Goal: Check status: Check status

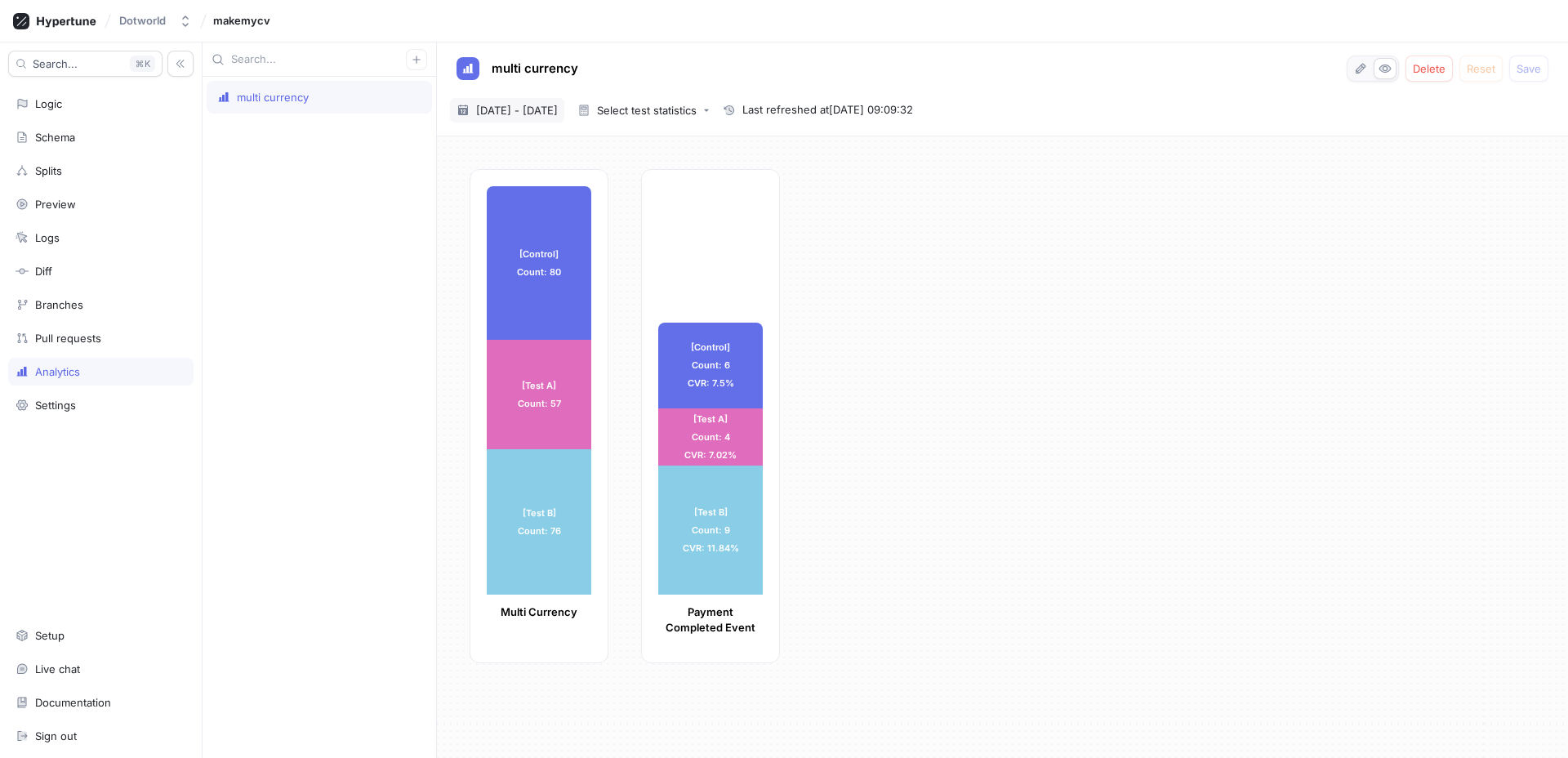
click at [526, 105] on span "[DATE] - [DATE]" at bounding box center [517, 111] width 82 height 16
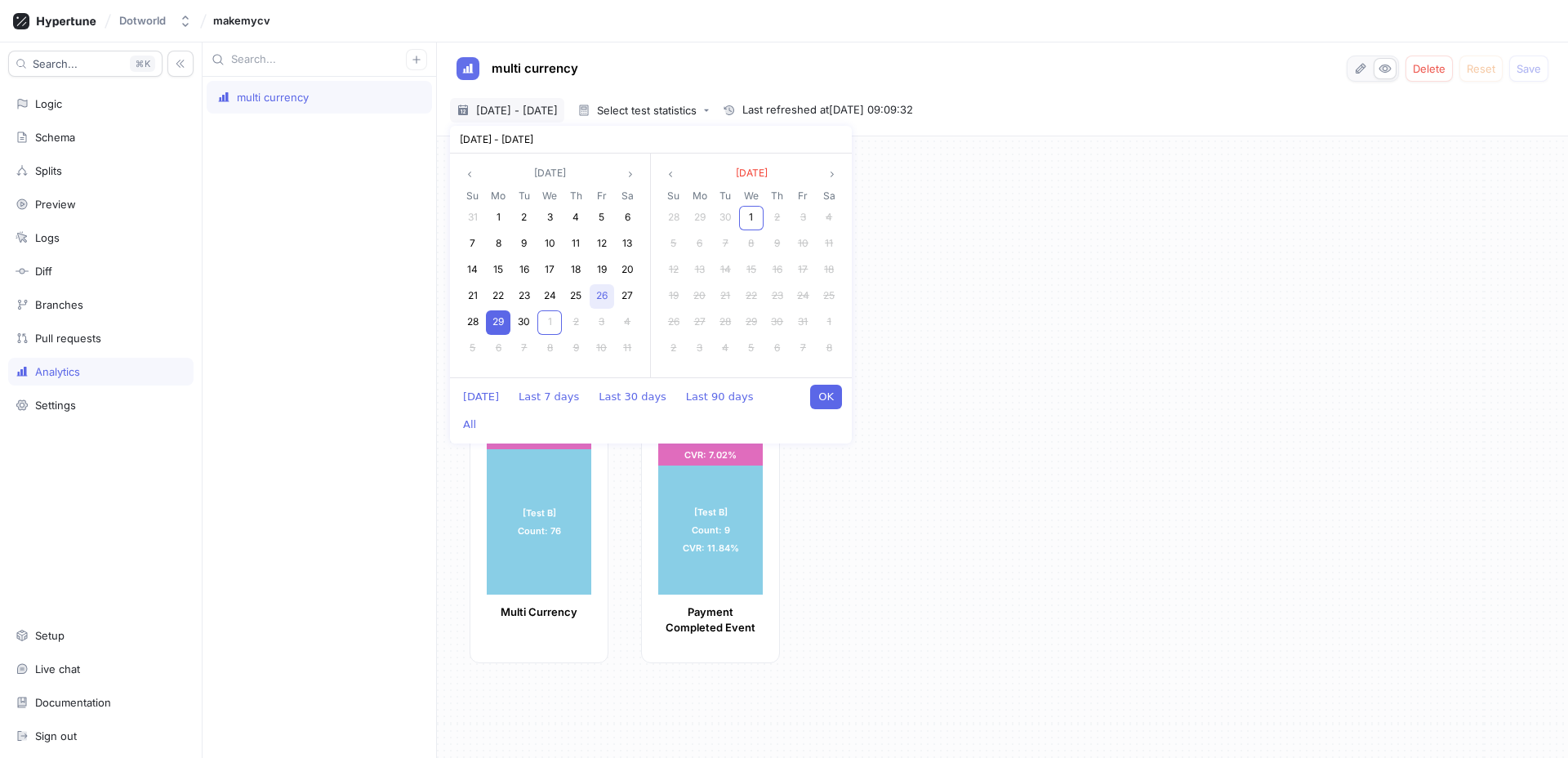
click at [592, 296] on div "26" at bounding box center [602, 296] width 25 height 25
click at [504, 327] on div "29" at bounding box center [498, 323] width 25 height 25
click at [528, 320] on span "30" at bounding box center [524, 321] width 12 height 12
click at [596, 297] on span "26" at bounding box center [602, 295] width 11 height 12
click at [599, 298] on span "26" at bounding box center [602, 295] width 11 height 12
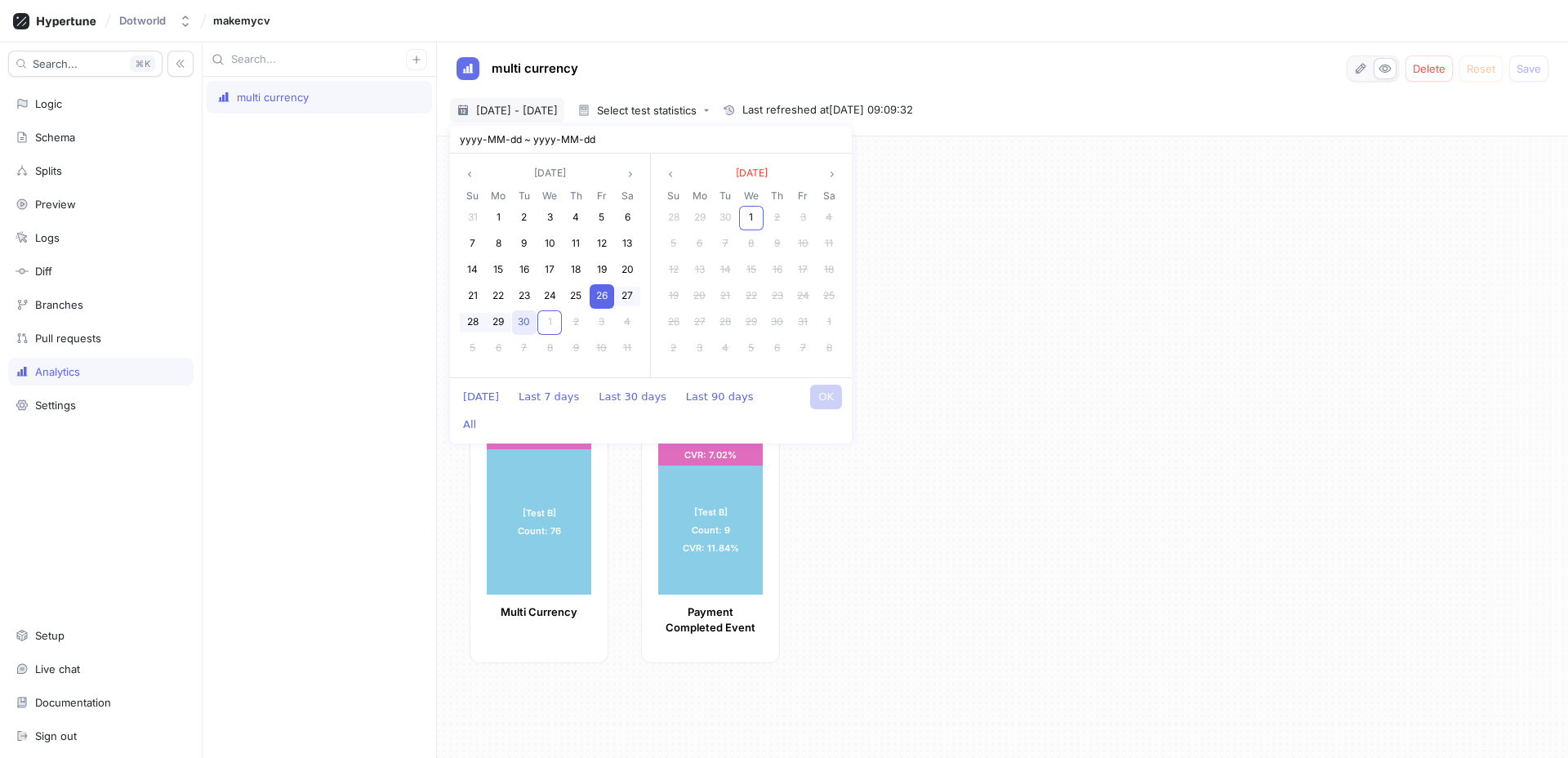
click at [514, 329] on div "30" at bounding box center [525, 323] width 25 height 25
click at [832, 398] on button "OK" at bounding box center [826, 397] width 32 height 25
type textarea "x"
type input "[DATE] ~ [DATE]"
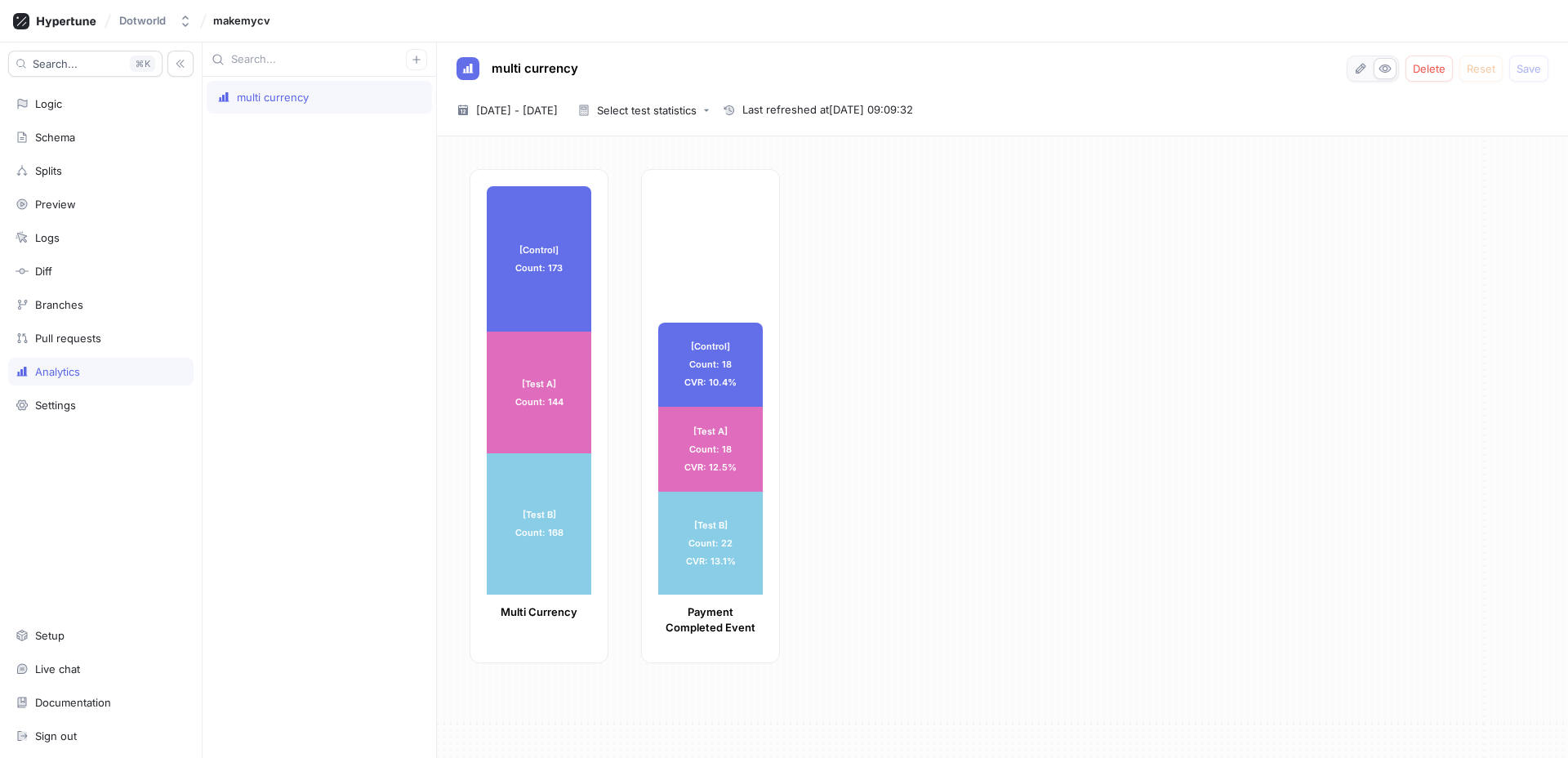
click at [361, 294] on div "multi currency" at bounding box center [318, 417] width 233 height 681
